Goal: Transaction & Acquisition: Purchase product/service

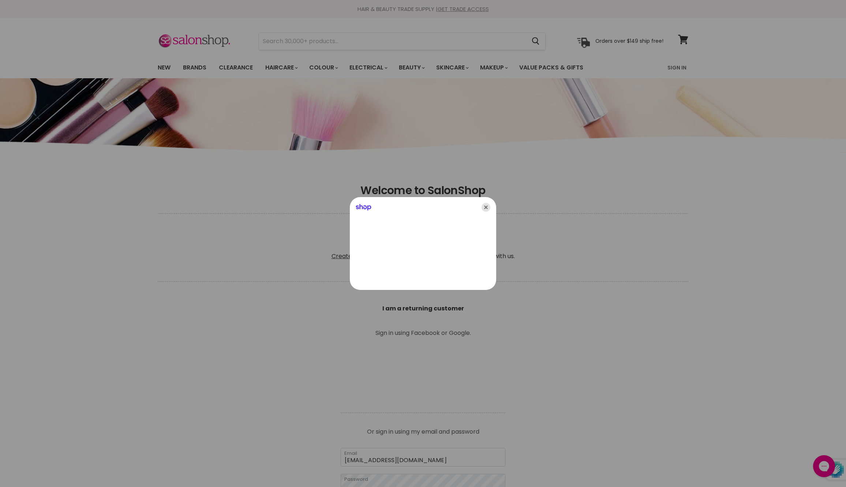
click at [486, 206] on icon "Close" at bounding box center [485, 207] width 9 height 9
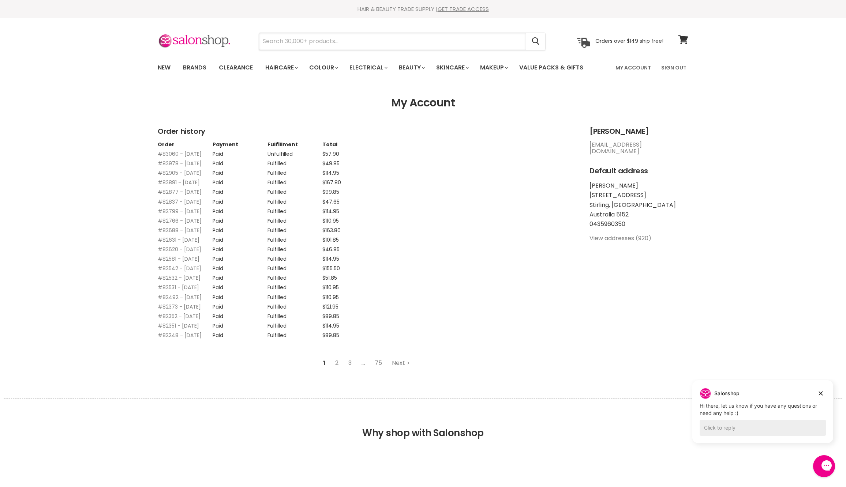
click at [461, 42] on input "Search" at bounding box center [392, 41] width 267 height 17
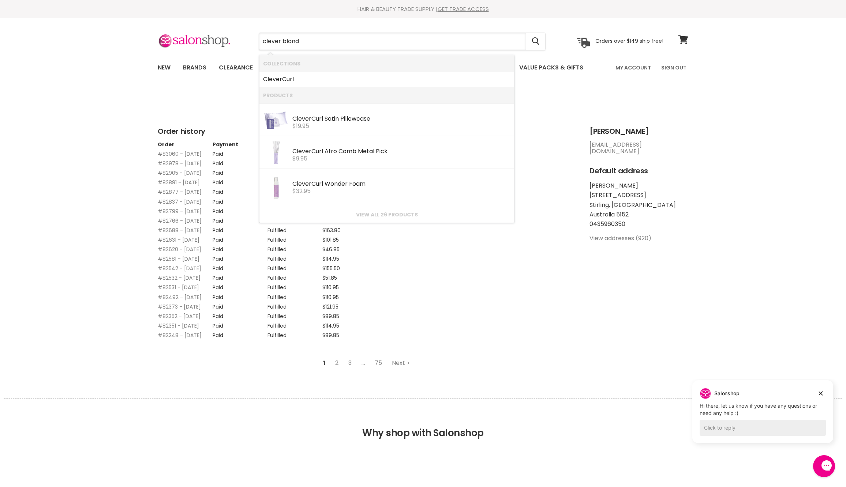
type input "clever blonde"
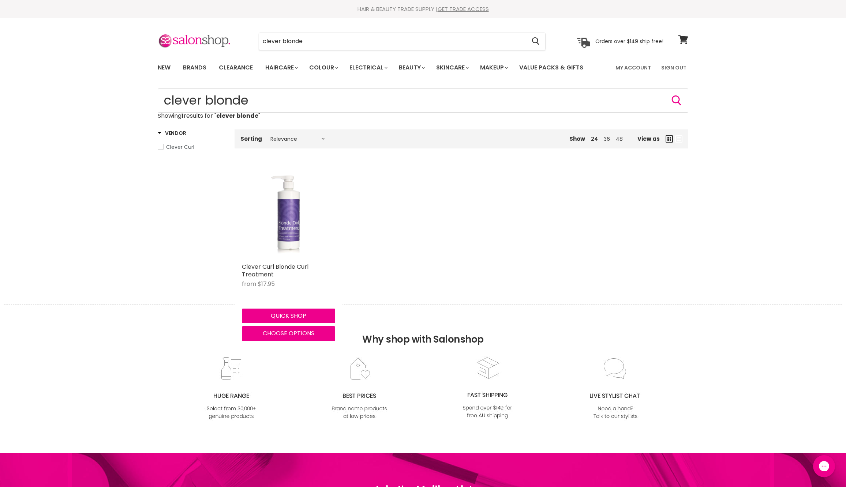
click at [299, 250] on img "Main content" at bounding box center [289, 212] width 62 height 93
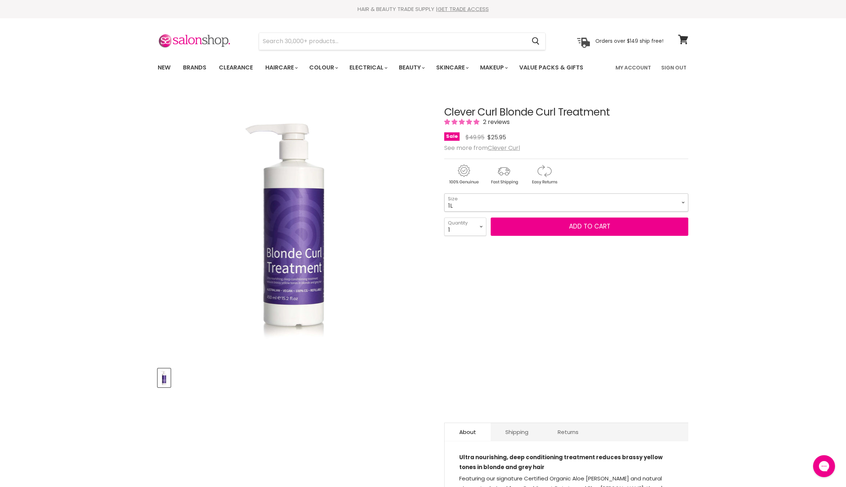
select select "1L"
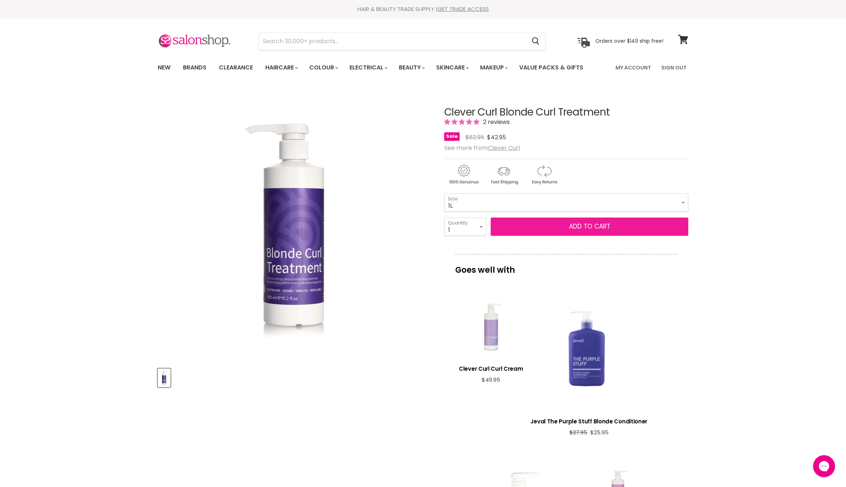
click at [571, 236] on button "Add to cart" at bounding box center [590, 227] width 198 height 18
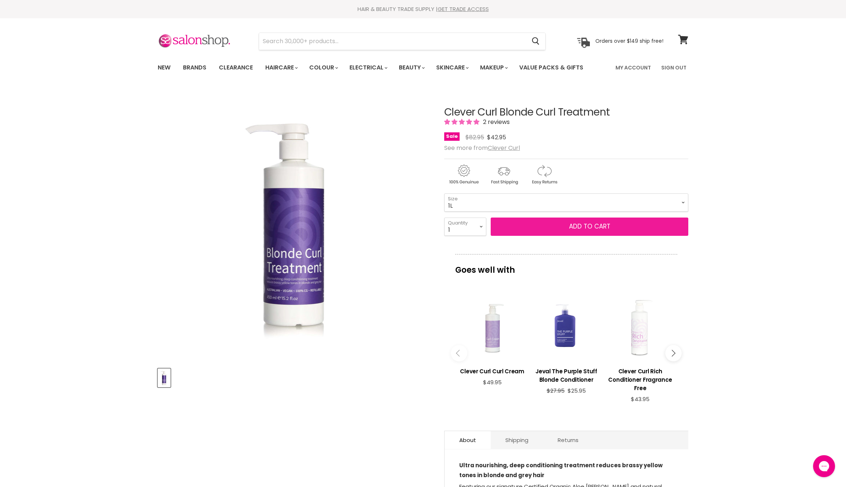
click at [571, 236] on button "Add to cart" at bounding box center [590, 227] width 198 height 18
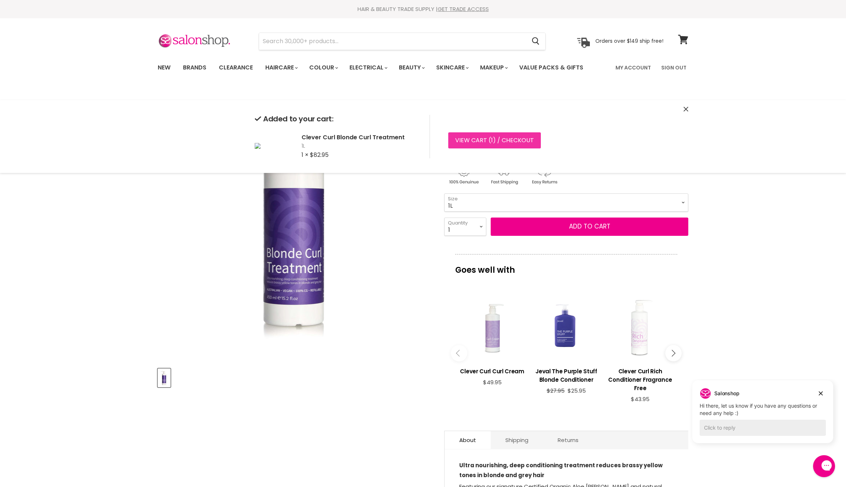
click at [533, 149] on link "View cart ( 1 ) / Checkout" at bounding box center [494, 140] width 93 height 16
